Goal: Task Accomplishment & Management: Manage account settings

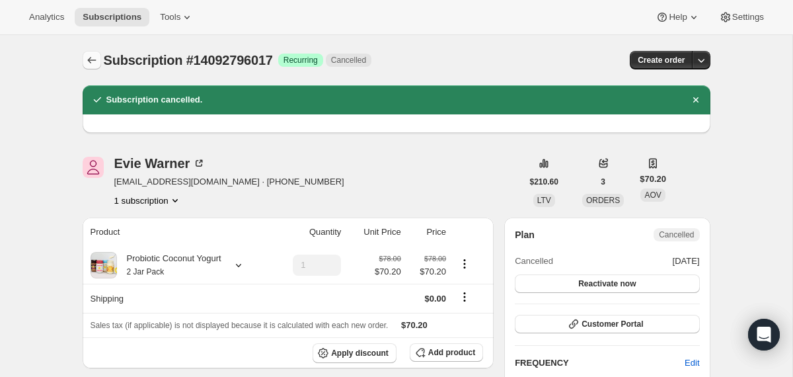
click at [90, 66] on icon "Subscriptions" at bounding box center [91, 60] width 13 height 13
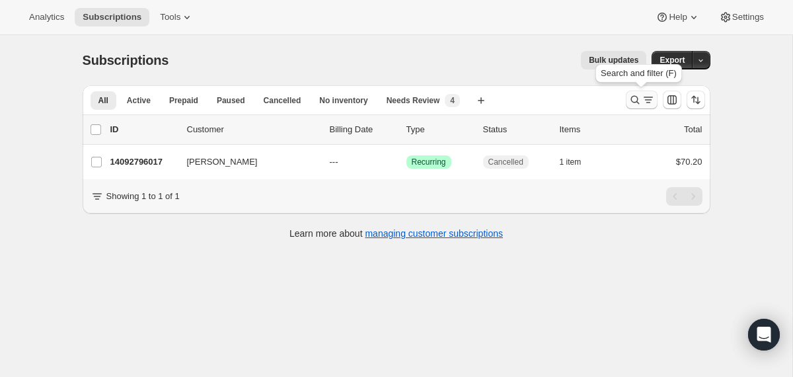
click at [632, 98] on icon "Search and filter results" at bounding box center [635, 99] width 13 height 13
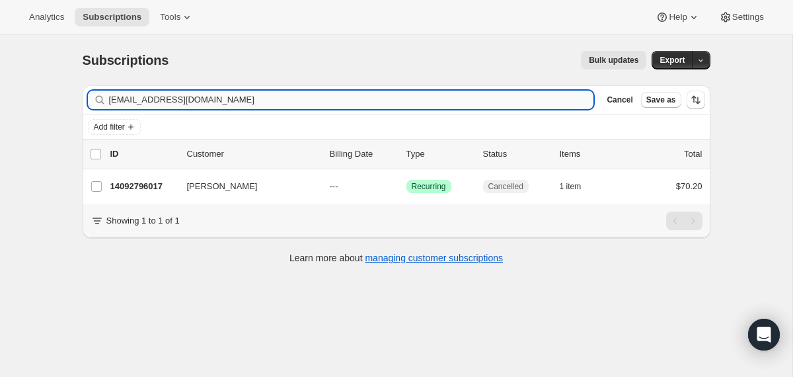
click at [520, 93] on input "[EMAIL_ADDRESS][DOMAIN_NAME]" at bounding box center [351, 100] width 485 height 19
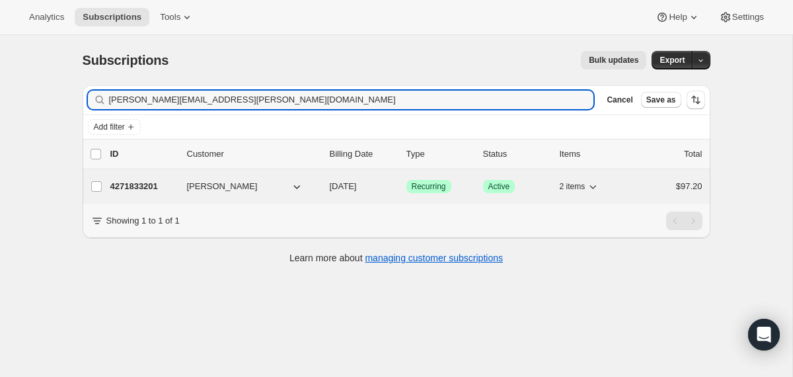
type input "[PERSON_NAME][EMAIL_ADDRESS][PERSON_NAME][DOMAIN_NAME]"
click at [322, 186] on div "4271833201 [PERSON_NAME] [DATE] Success Recurring Success Active 2 items $97.20" at bounding box center [406, 186] width 592 height 19
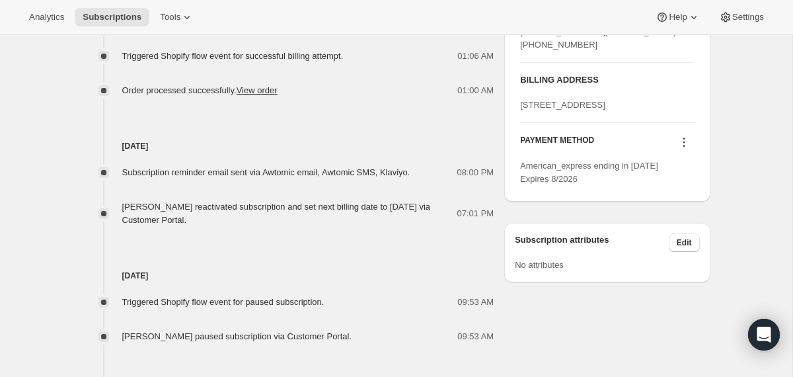
scroll to position [478, 0]
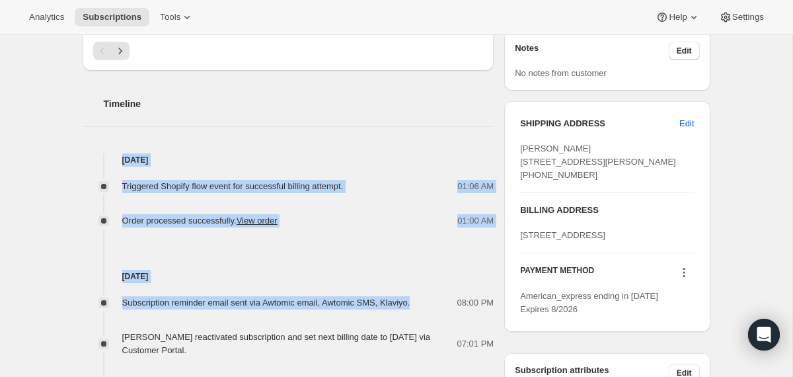
drag, startPoint x: 437, startPoint y: 303, endPoint x: 379, endPoint y: 138, distance: 175.2
copy div "[DATE] Triggered Shopify flow event for successful billing attempt. 01:06 AM Or…"
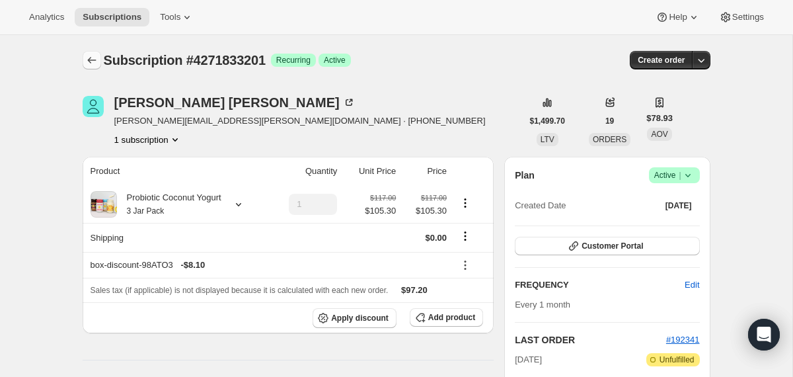
click at [88, 61] on icon "Subscriptions" at bounding box center [91, 60] width 13 height 13
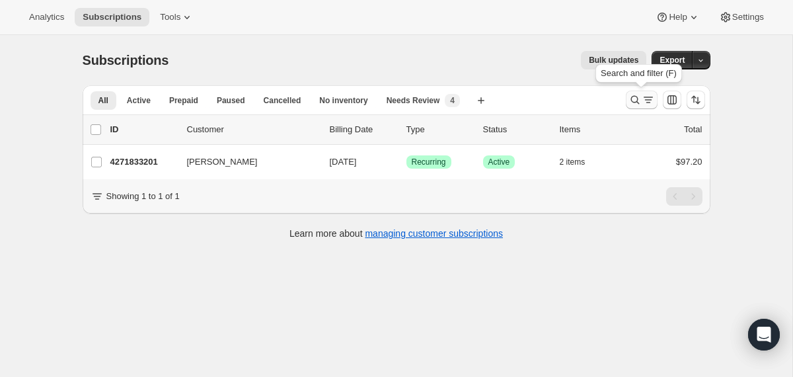
click at [639, 97] on icon "Search and filter results" at bounding box center [635, 99] width 13 height 13
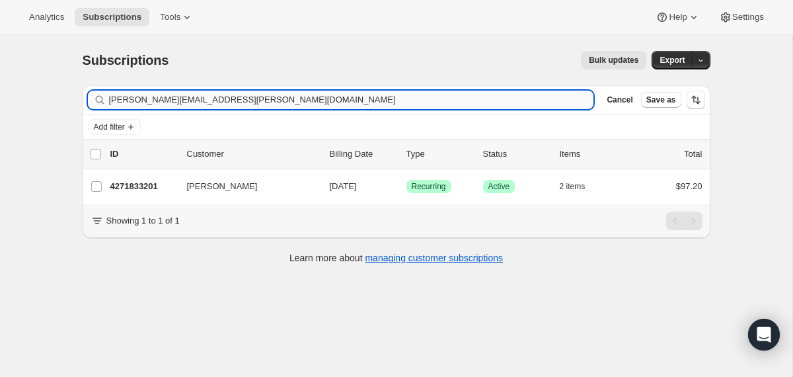
click at [481, 98] on input "[PERSON_NAME][EMAIL_ADDRESS][PERSON_NAME][DOMAIN_NAME]" at bounding box center [351, 100] width 485 height 19
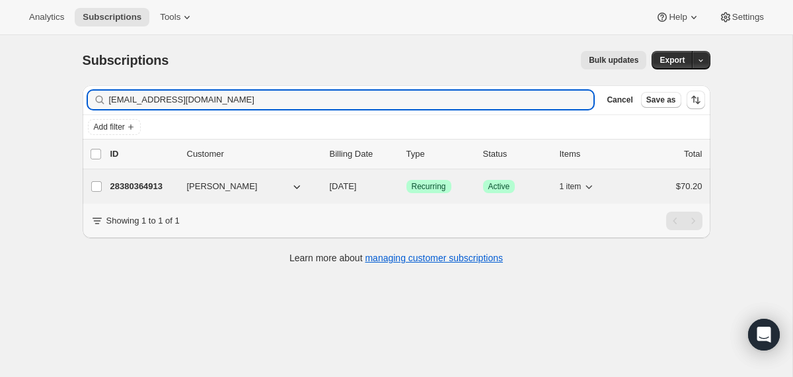
type input "[EMAIL_ADDRESS][DOMAIN_NAME]"
click at [330, 186] on span "[DATE]" at bounding box center [343, 186] width 27 height 10
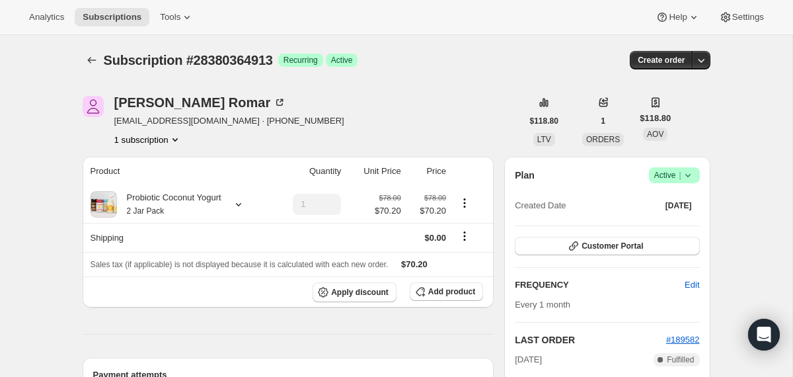
click at [693, 175] on icon at bounding box center [687, 175] width 13 height 13
click at [680, 224] on span "Cancel subscription" at bounding box center [669, 224] width 75 height 10
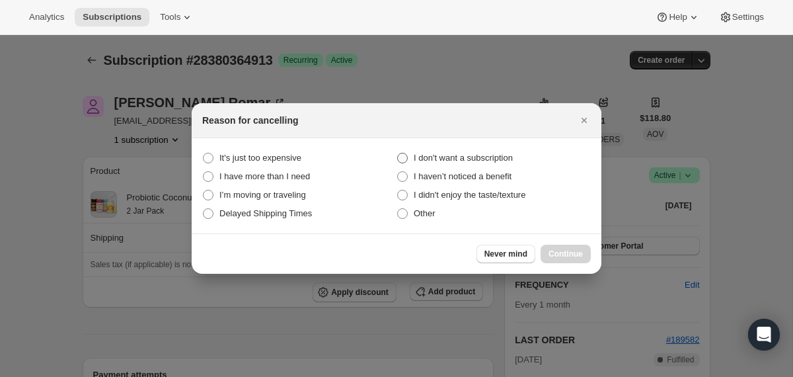
click at [495, 152] on span "I don't want a subscription" at bounding box center [463, 157] width 99 height 13
click at [398, 153] on subscription "I don't want a subscription" at bounding box center [397, 153] width 1 height 1
radio subscription "true"
click at [564, 255] on span "Continue" at bounding box center [566, 254] width 34 height 11
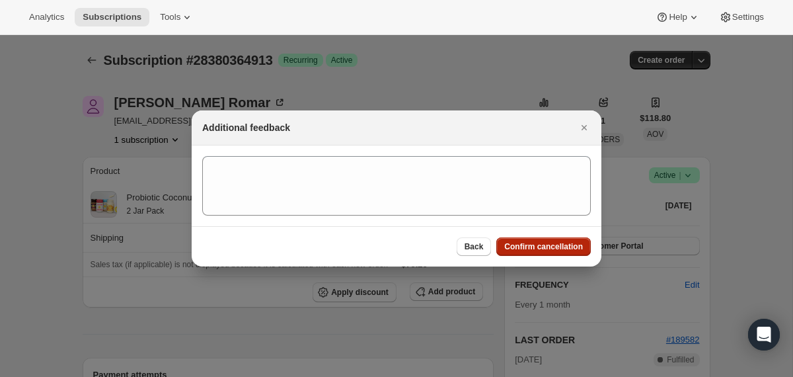
click at [564, 251] on span "Confirm cancellation" at bounding box center [543, 246] width 79 height 11
